Goal: Transaction & Acquisition: Purchase product/service

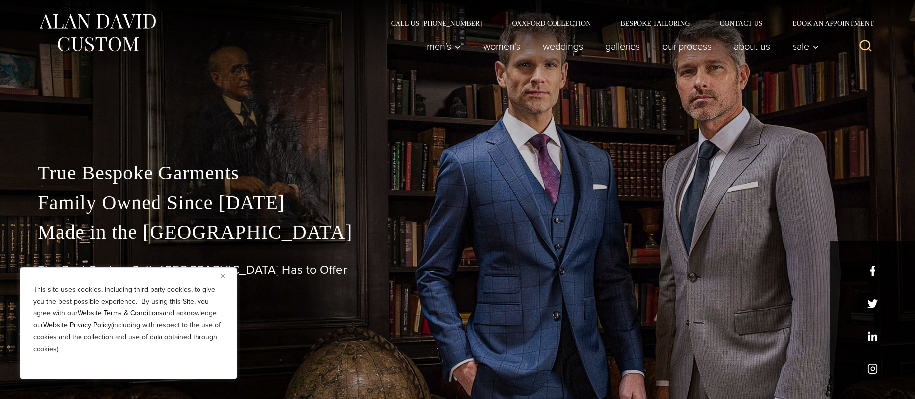
click at [223, 274] on img "Close" at bounding box center [223, 276] width 4 height 4
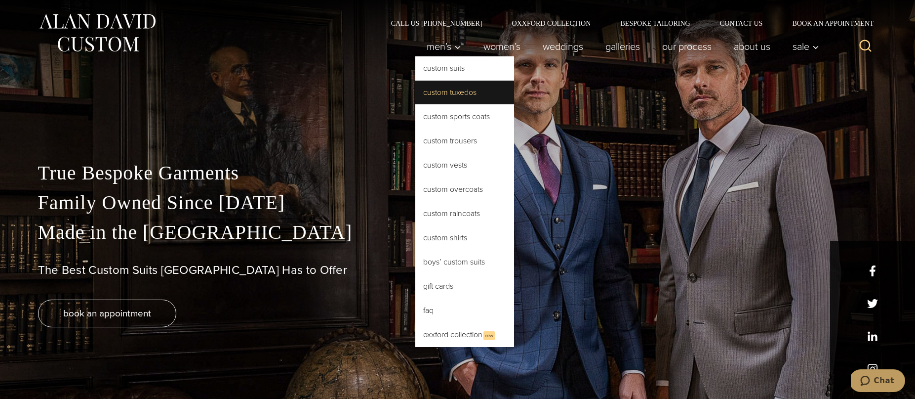
click at [442, 93] on link "Custom Tuxedos" at bounding box center [464, 93] width 99 height 24
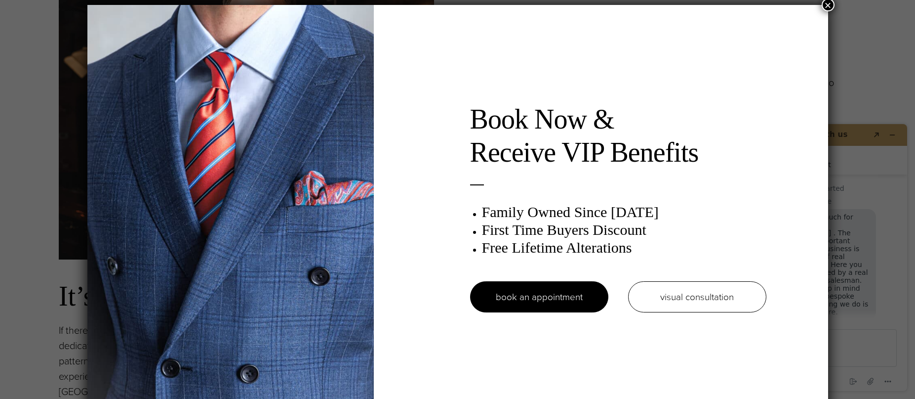
click at [832, 4] on button "×" at bounding box center [828, 5] width 13 height 13
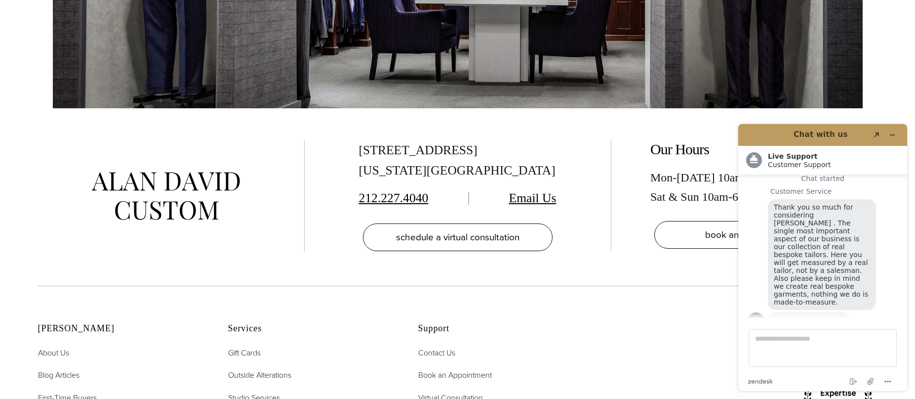
scroll to position [6183, 0]
